Goal: Information Seeking & Learning: Learn about a topic

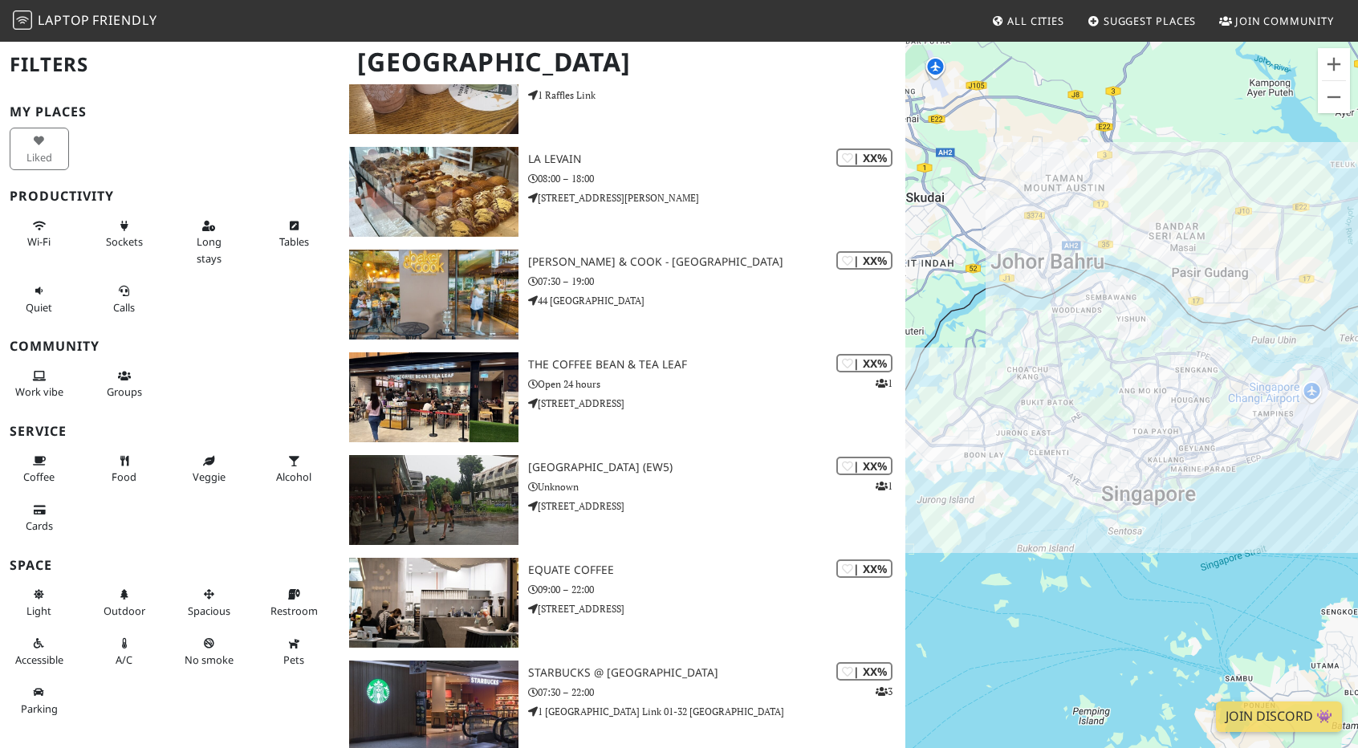
scroll to position [28012, 0]
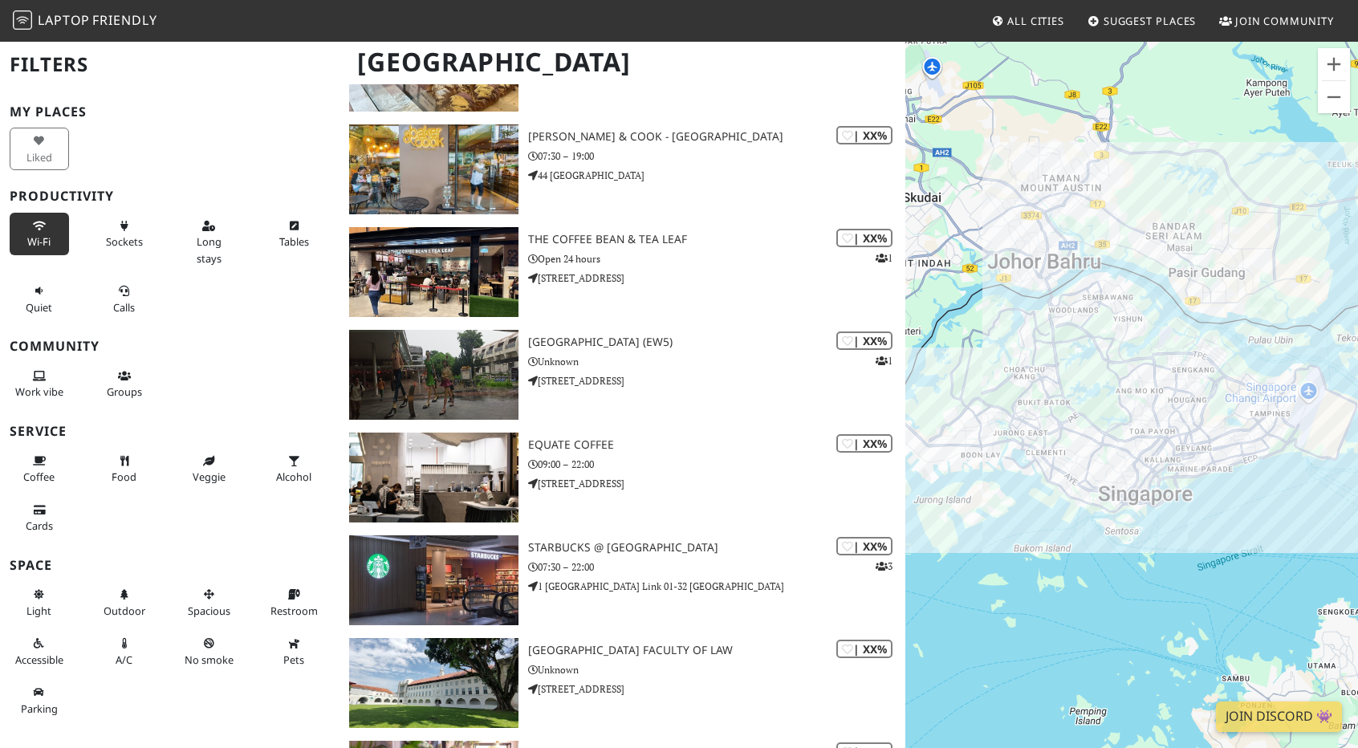
click at [34, 238] on span "Wi-Fi" at bounding box center [38, 241] width 23 height 14
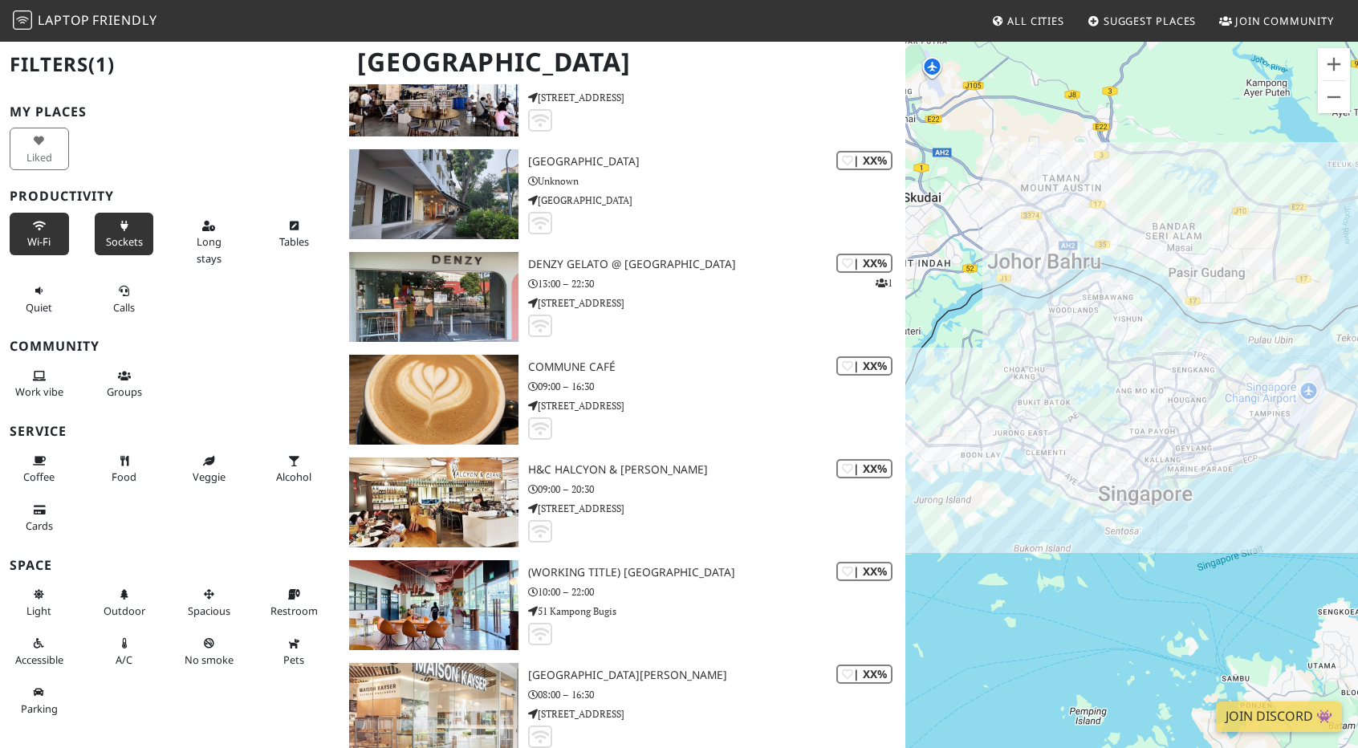
click at [125, 231] on button "Sockets" at bounding box center [124, 234] width 59 height 43
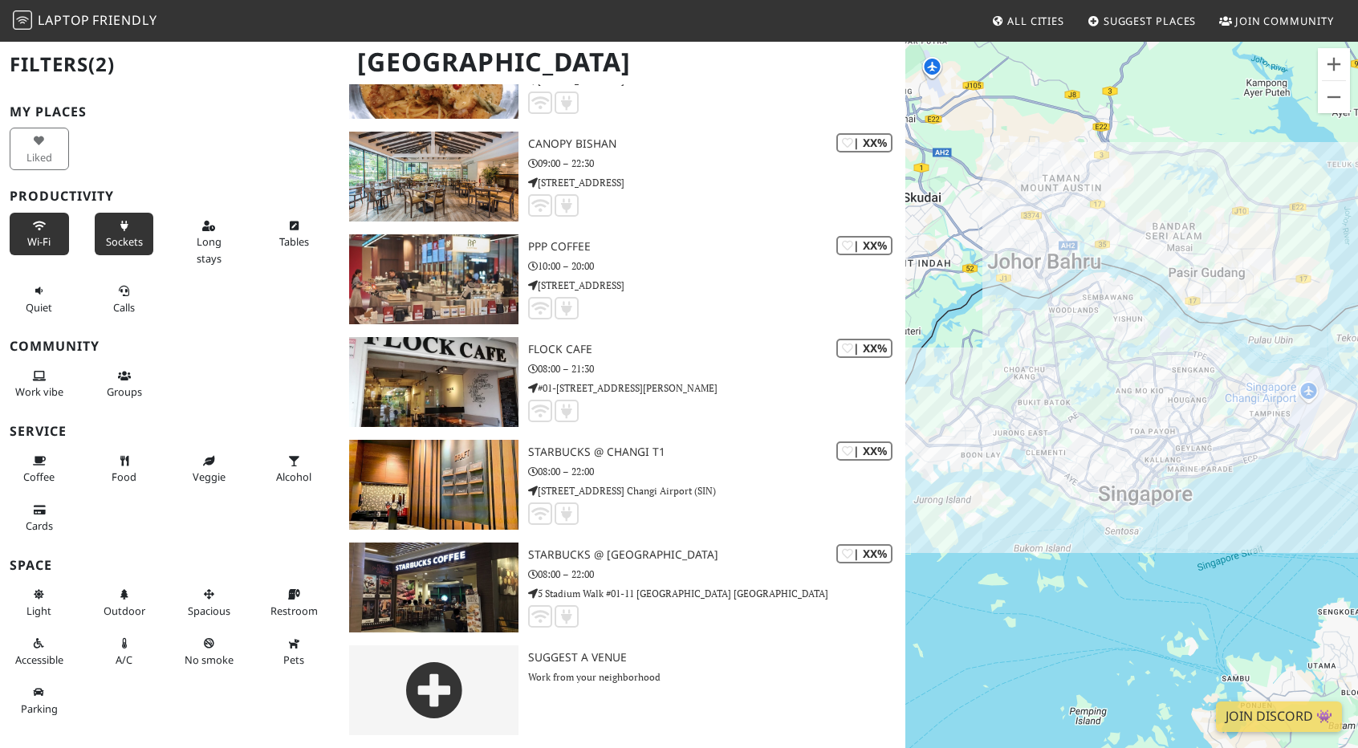
scroll to position [24020, 0]
click at [276, 230] on button "Tables" at bounding box center [293, 234] width 59 height 43
click at [31, 304] on span "Quiet" at bounding box center [39, 307] width 26 height 14
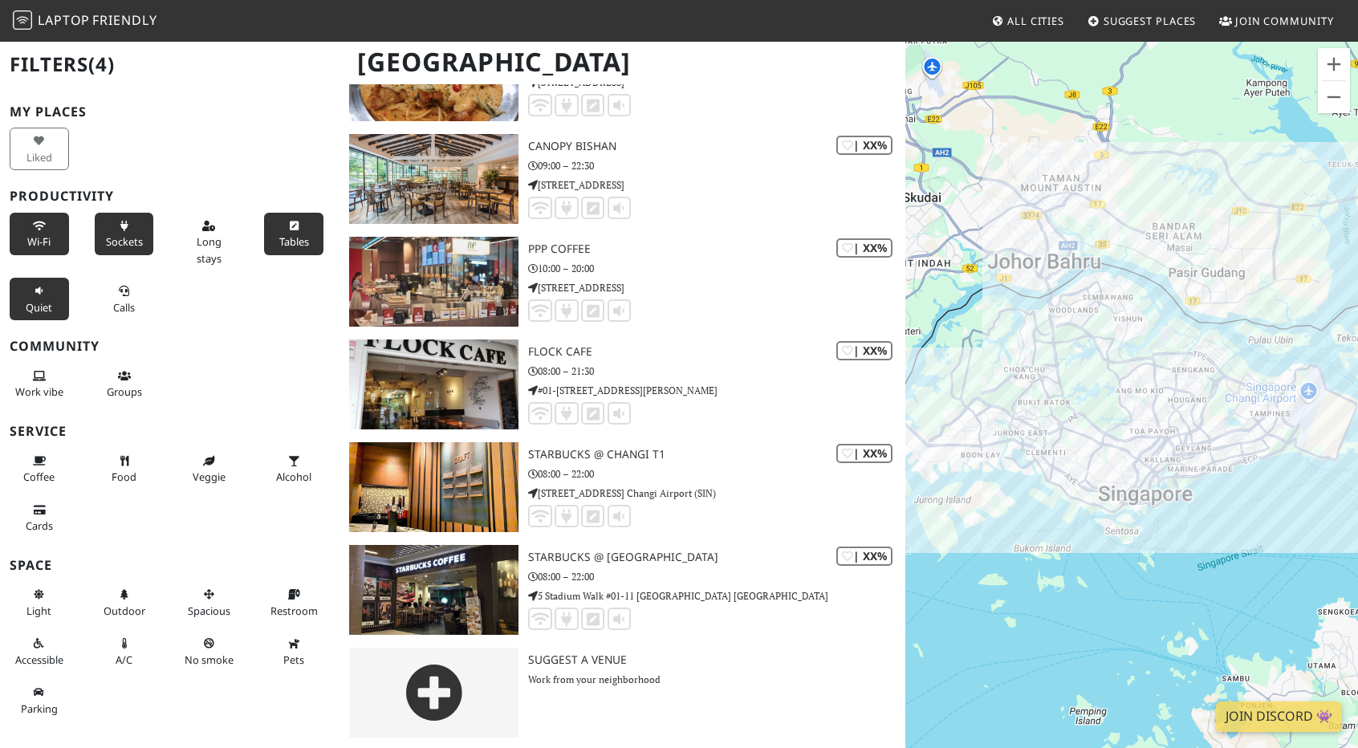
scroll to position [21246, 0]
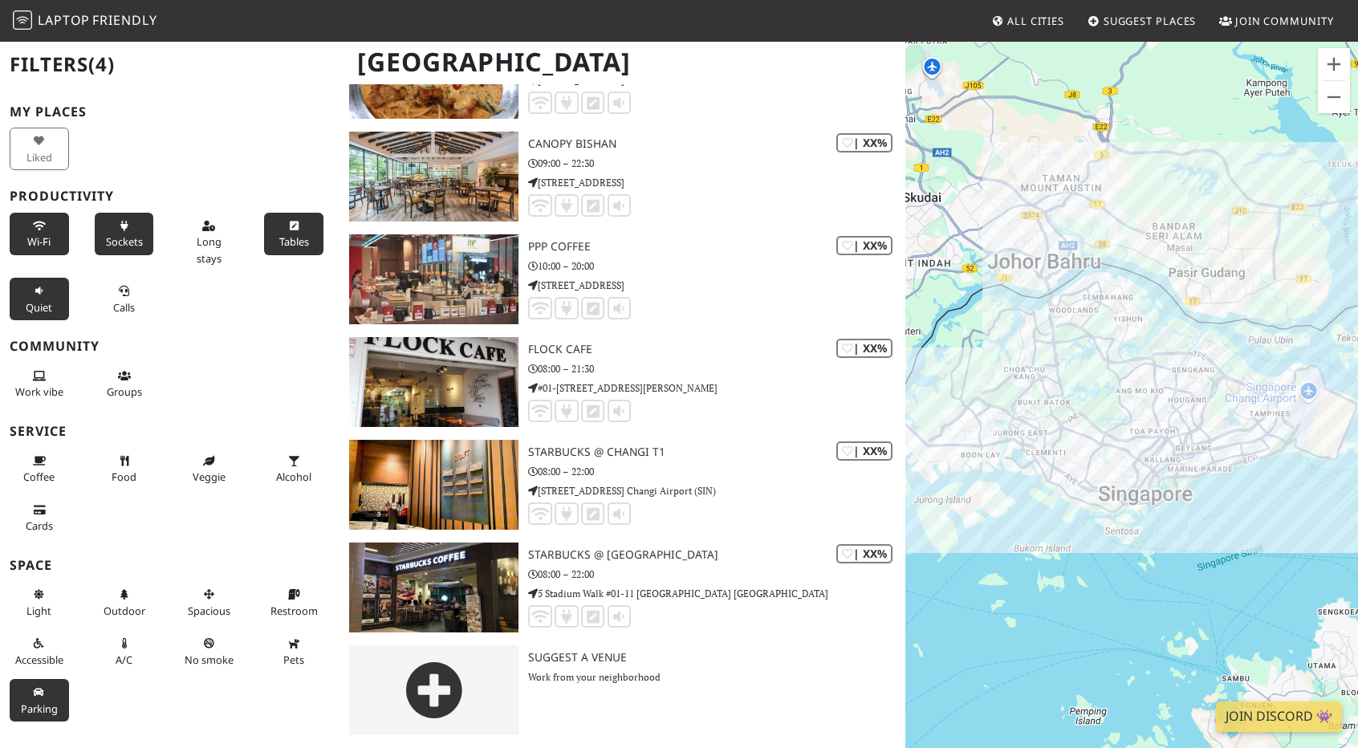
click at [40, 698] on icon at bounding box center [39, 693] width 13 height 10
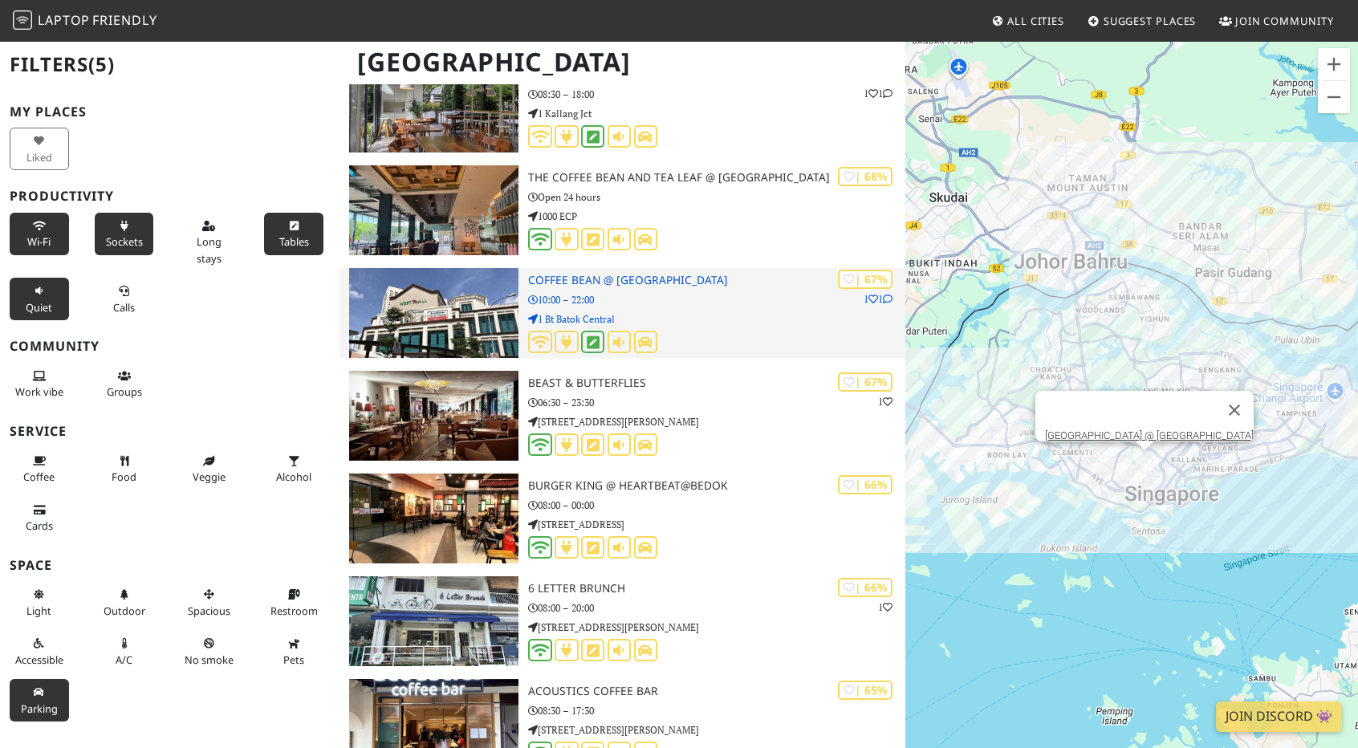
scroll to position [6582, 0]
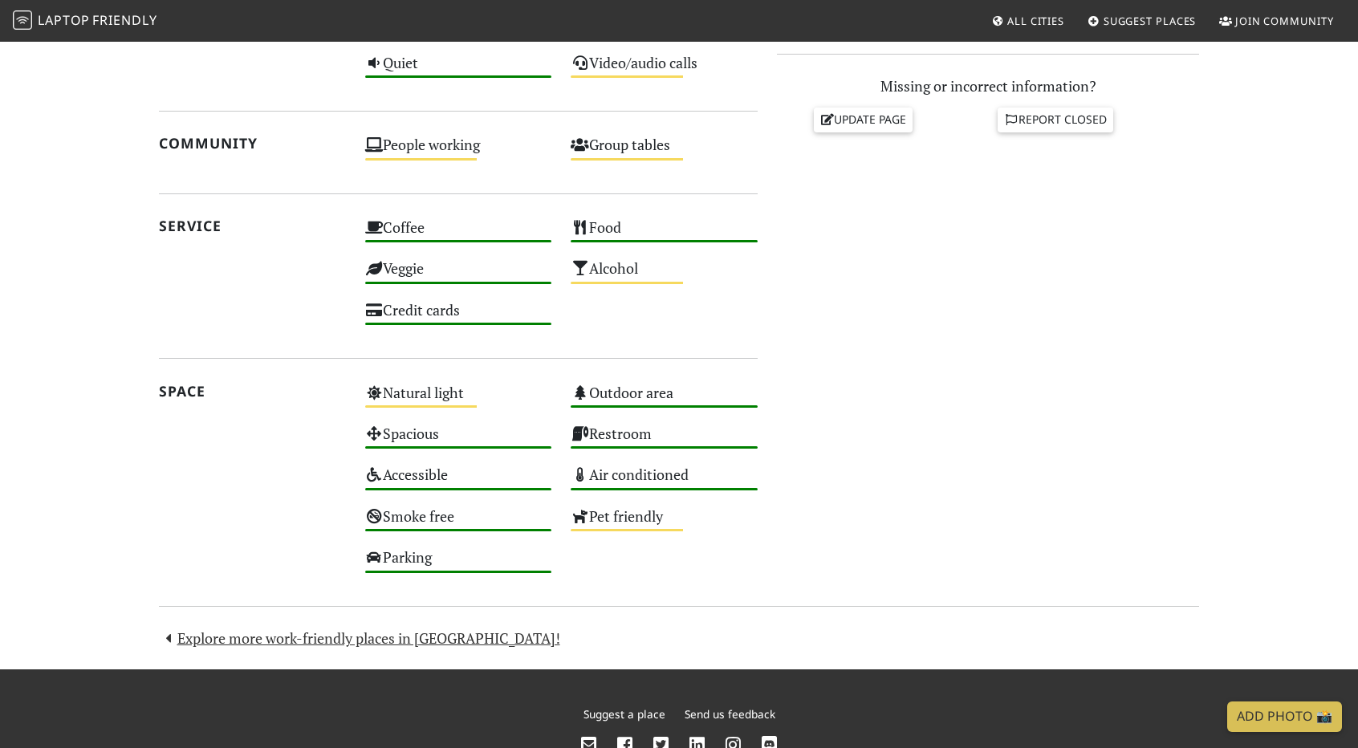
scroll to position [779, 0]
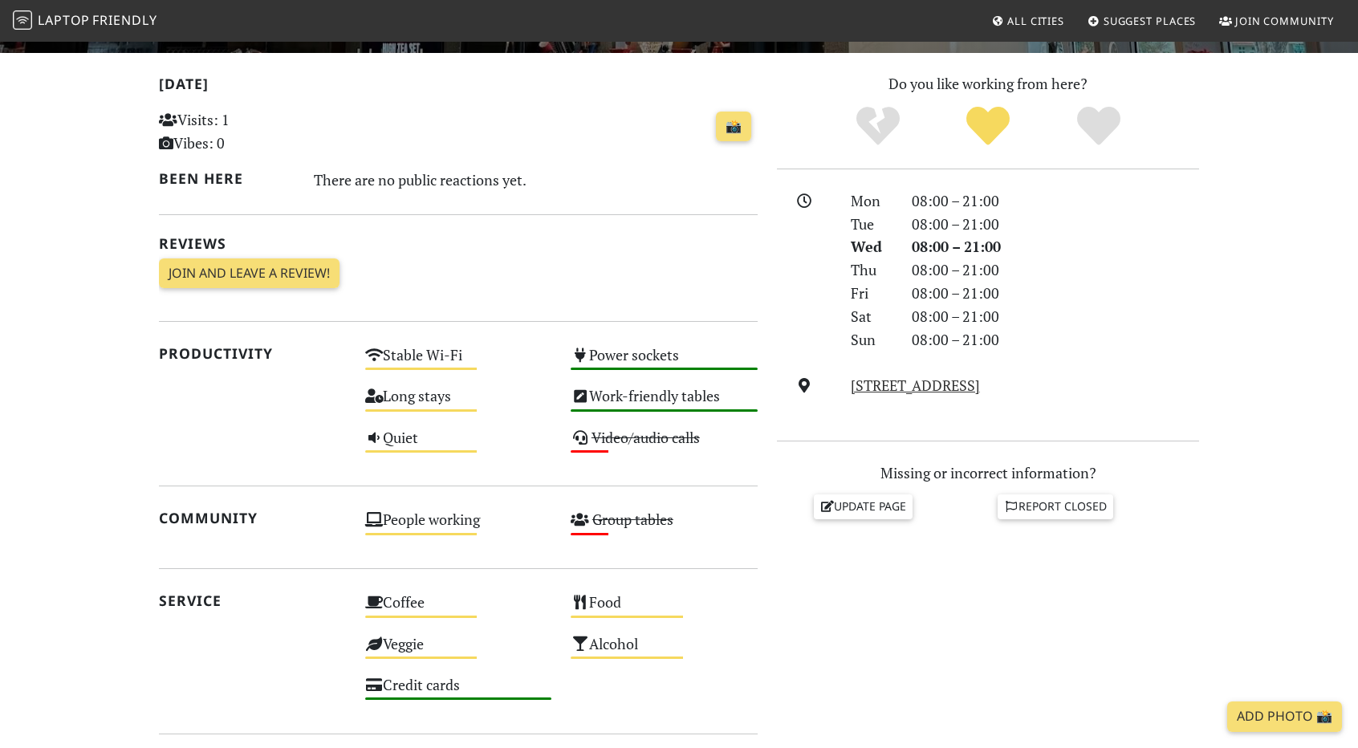
scroll to position [767, 0]
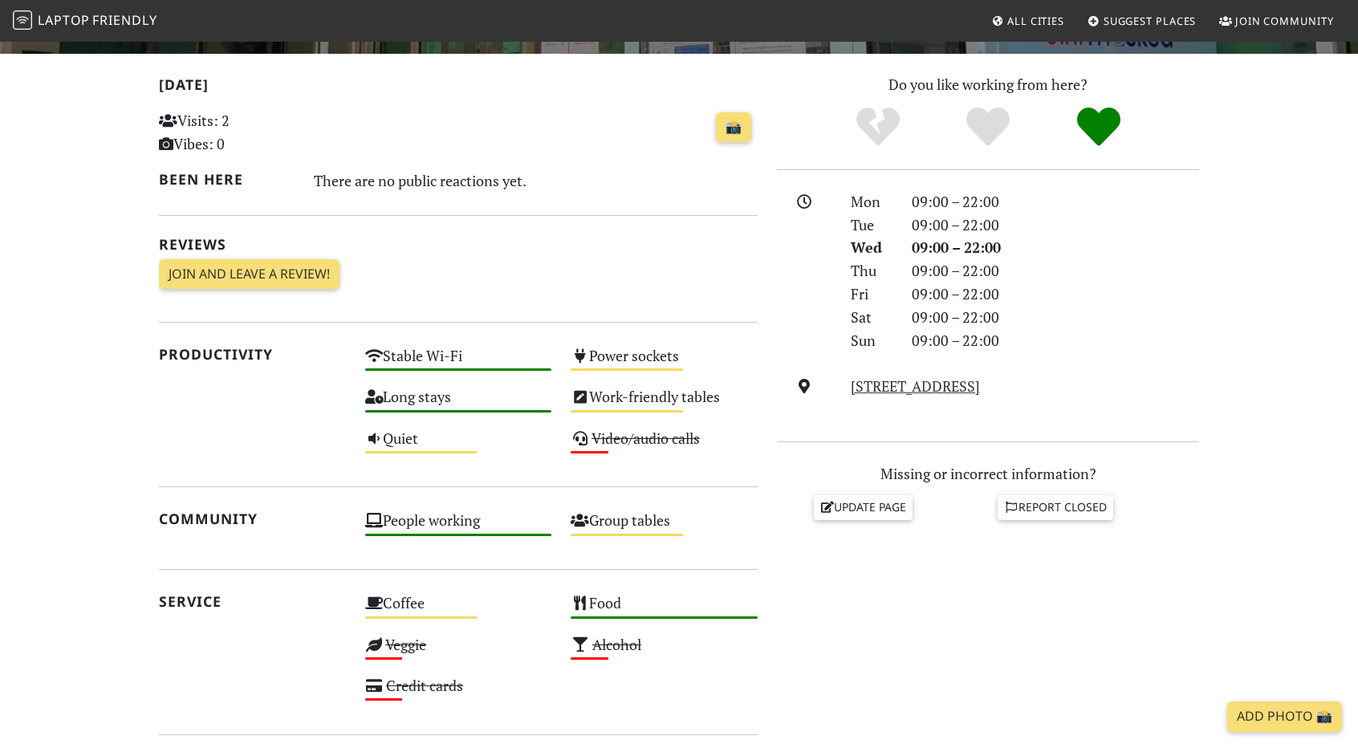
scroll to position [321, 0]
